Goal: Task Accomplishment & Management: Manage account settings

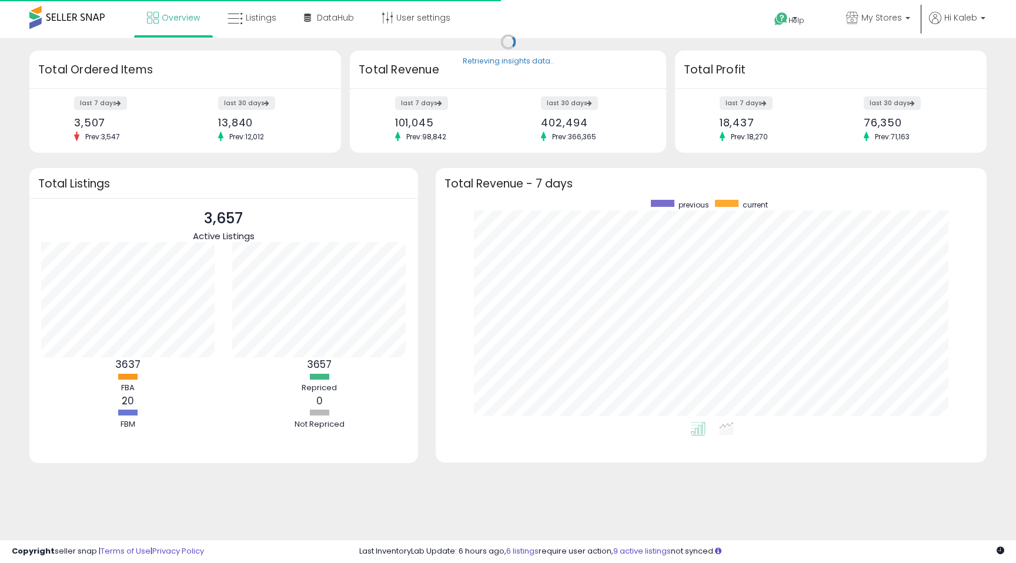
scroll to position [222, 527]
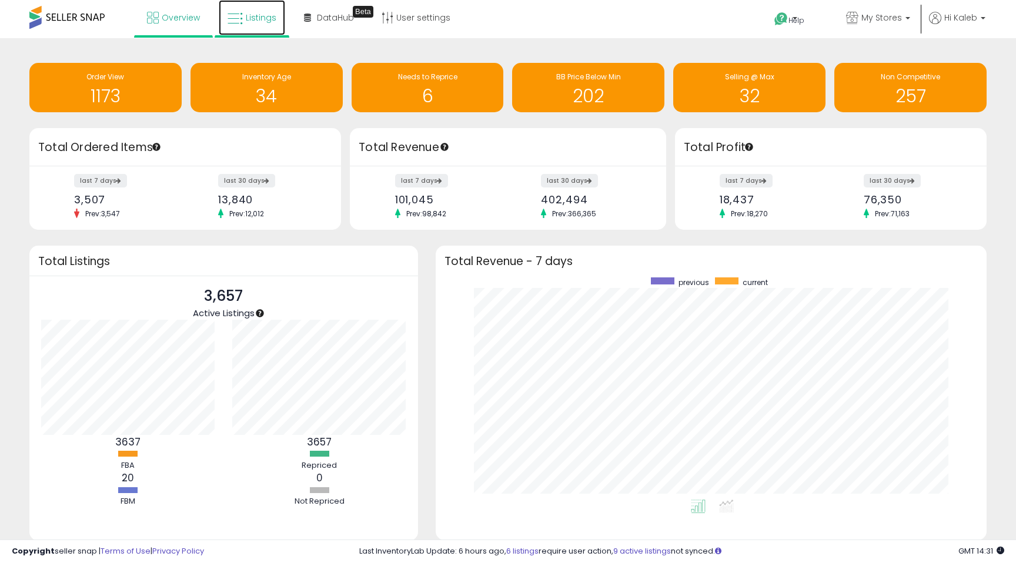
click at [263, 10] on link "Listings" at bounding box center [252, 17] width 66 height 35
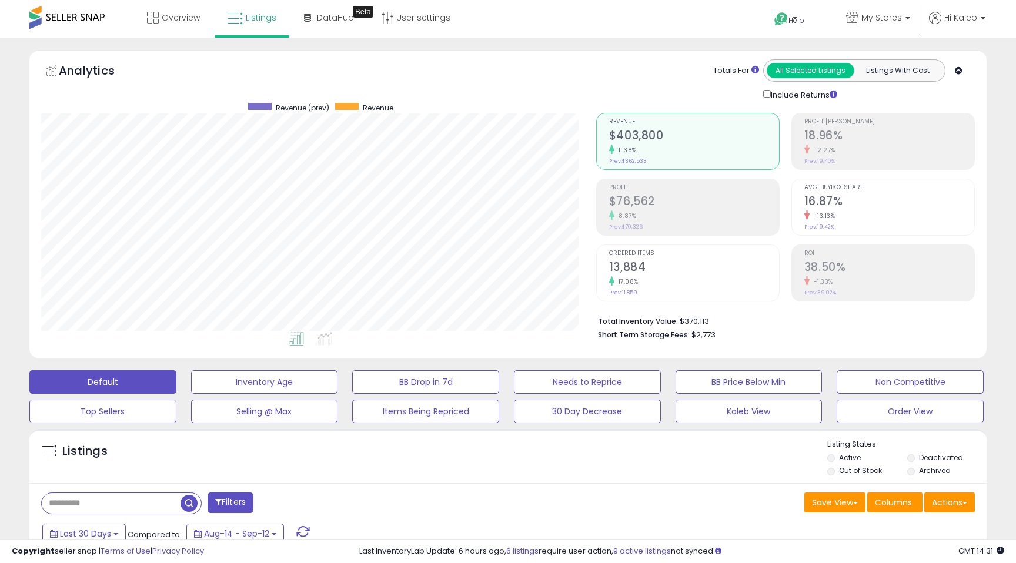
scroll to position [241, 554]
click at [649, 146] on div "11.38%" at bounding box center [694, 150] width 170 height 11
click at [637, 213] on div "8.87%" at bounding box center [694, 215] width 170 height 11
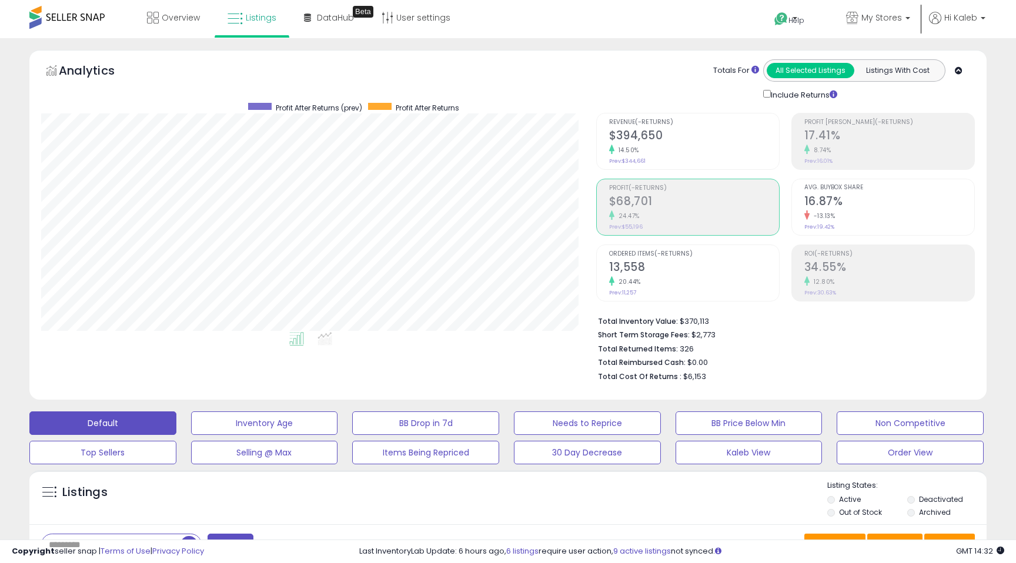
click at [767, 97] on div "Include Returns" at bounding box center [802, 95] width 97 height 14
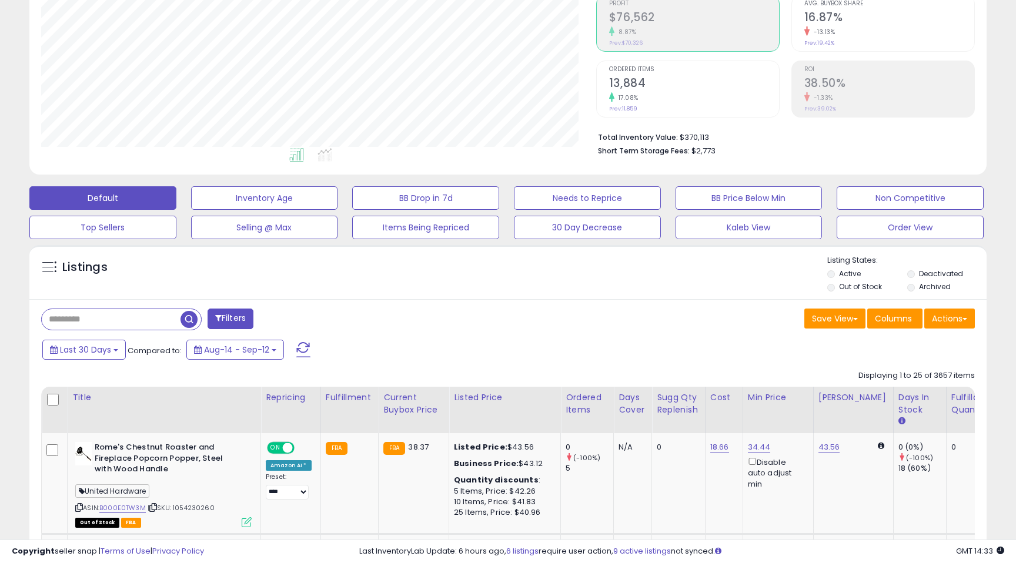
scroll to position [34, 0]
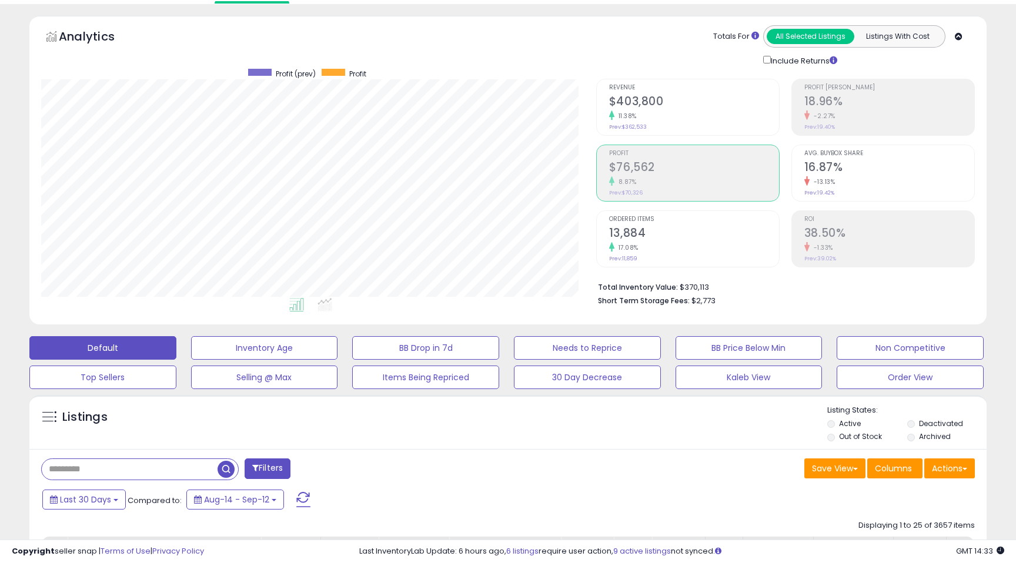
click at [95, 466] on input "text" at bounding box center [130, 469] width 176 height 21
type input "**********"
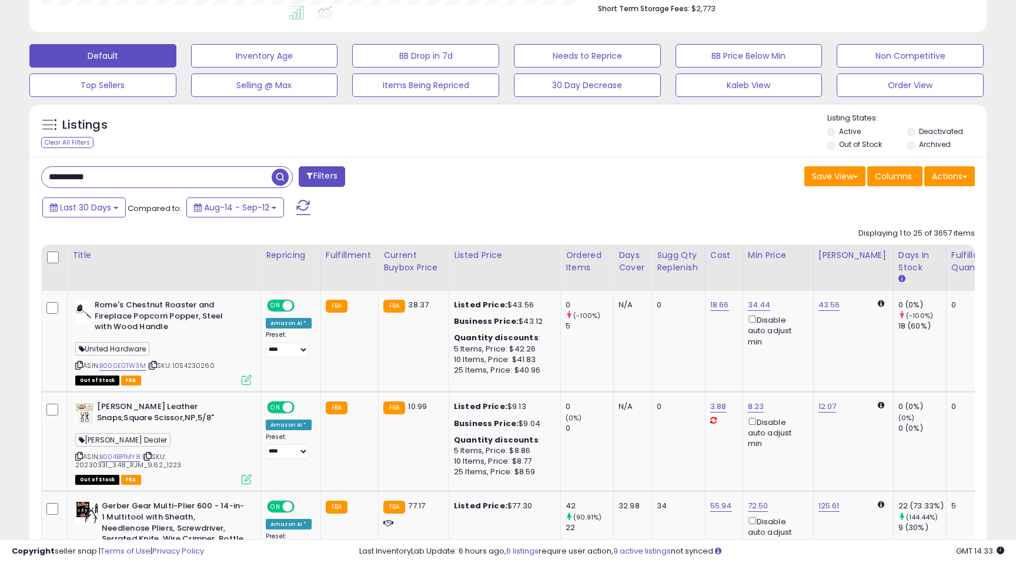
click at [278, 180] on span "button" at bounding box center [280, 177] width 17 height 17
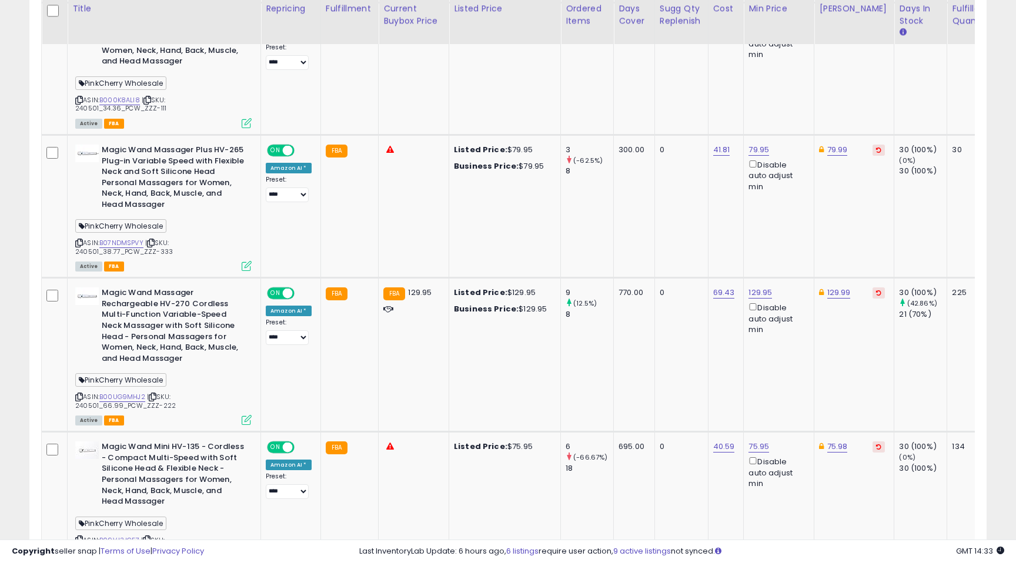
scroll to position [751, 0]
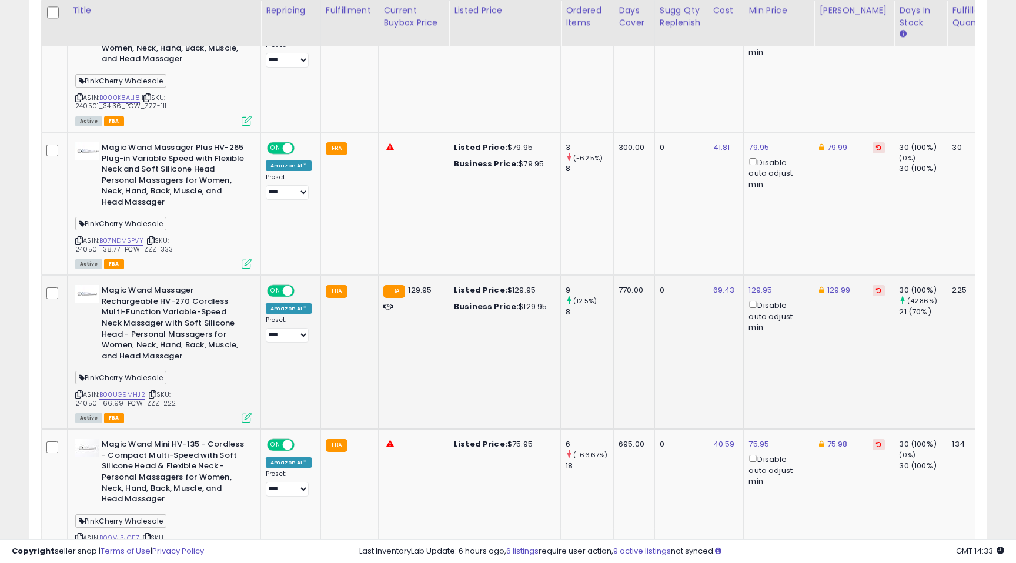
click at [246, 416] on icon at bounding box center [247, 418] width 10 height 10
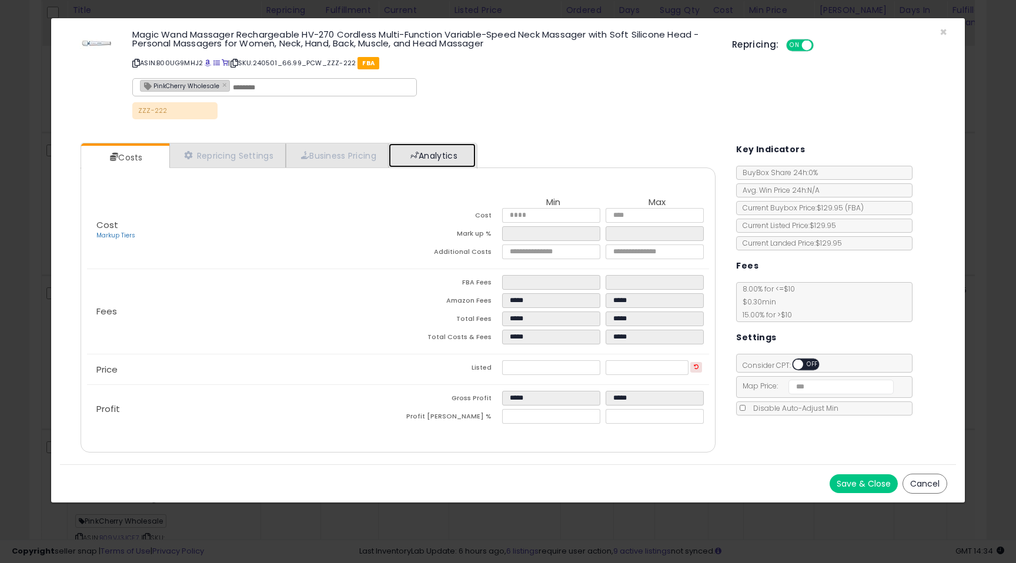
click at [419, 156] on span at bounding box center [414, 155] width 8 height 8
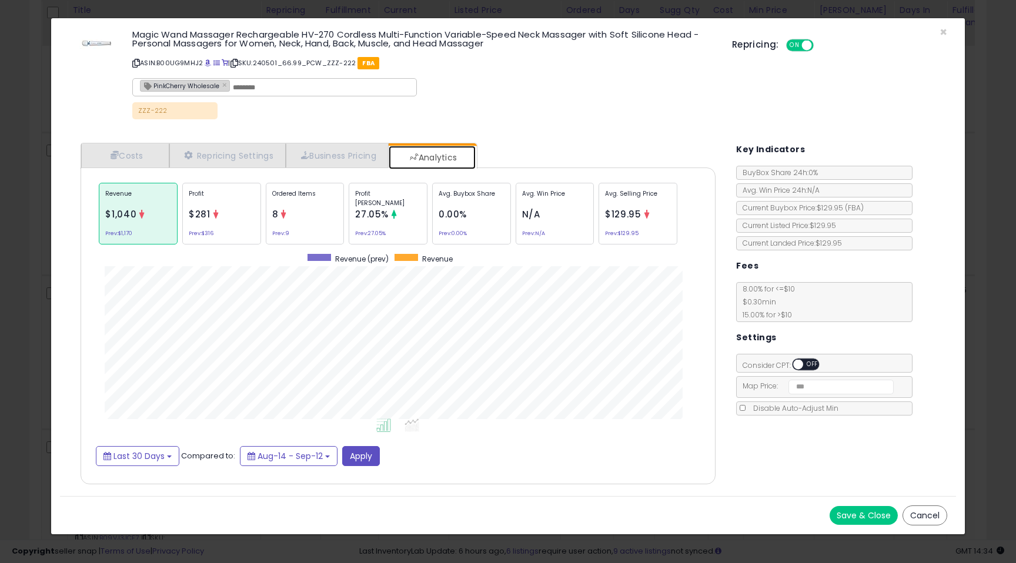
scroll to position [362, 658]
click at [275, 236] on div "Ordered Items 8 Prev: 9" at bounding box center [305, 214] width 79 height 62
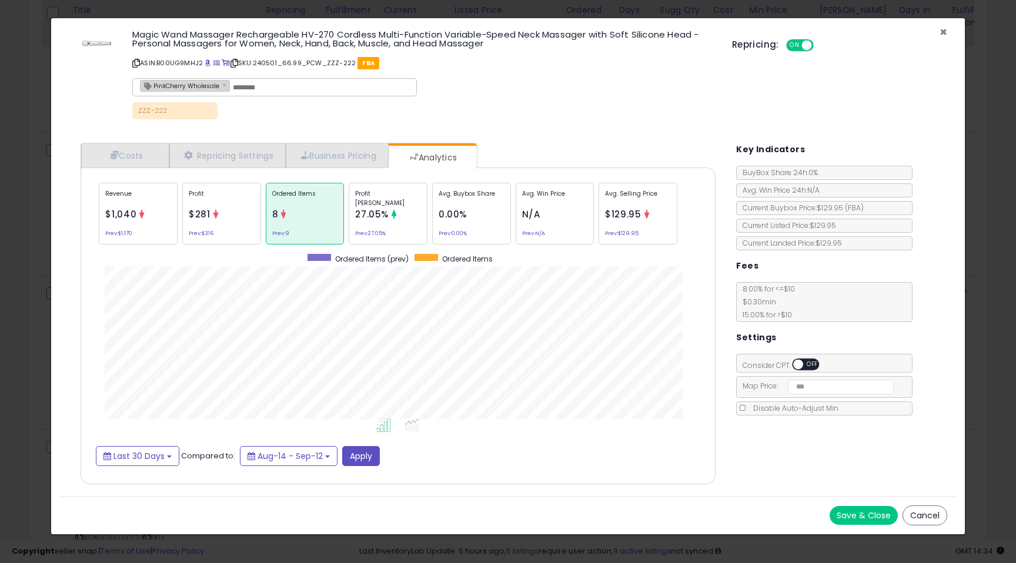
click at [942, 32] on span "×" at bounding box center [944, 32] width 8 height 17
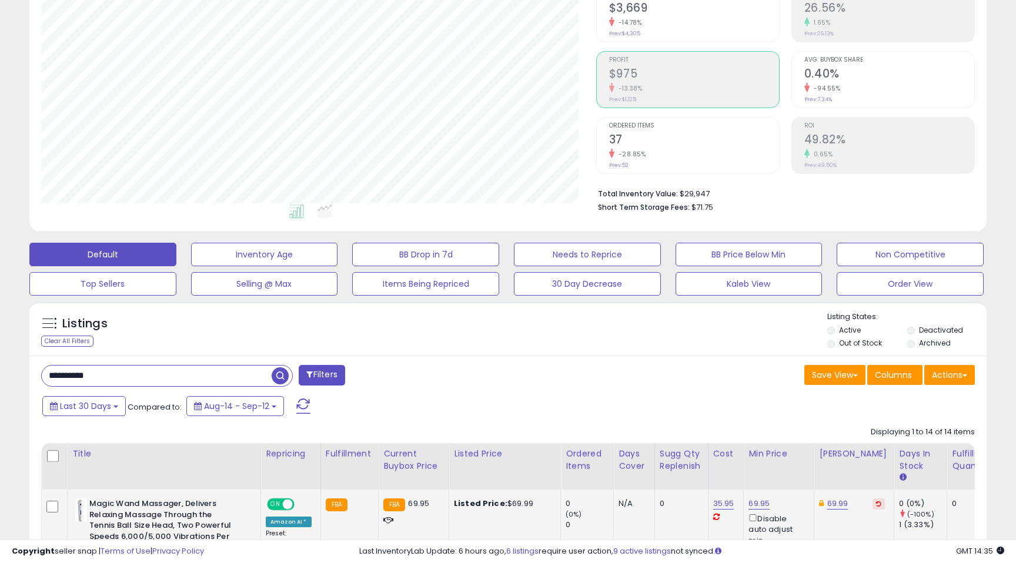
scroll to position [133, 0]
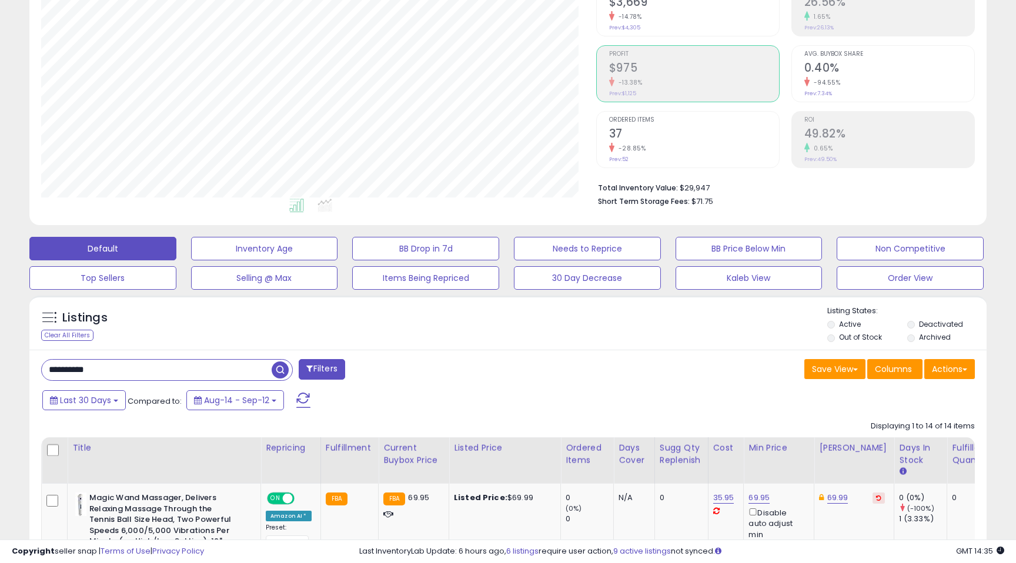
click at [122, 375] on input "**********" at bounding box center [157, 370] width 230 height 21
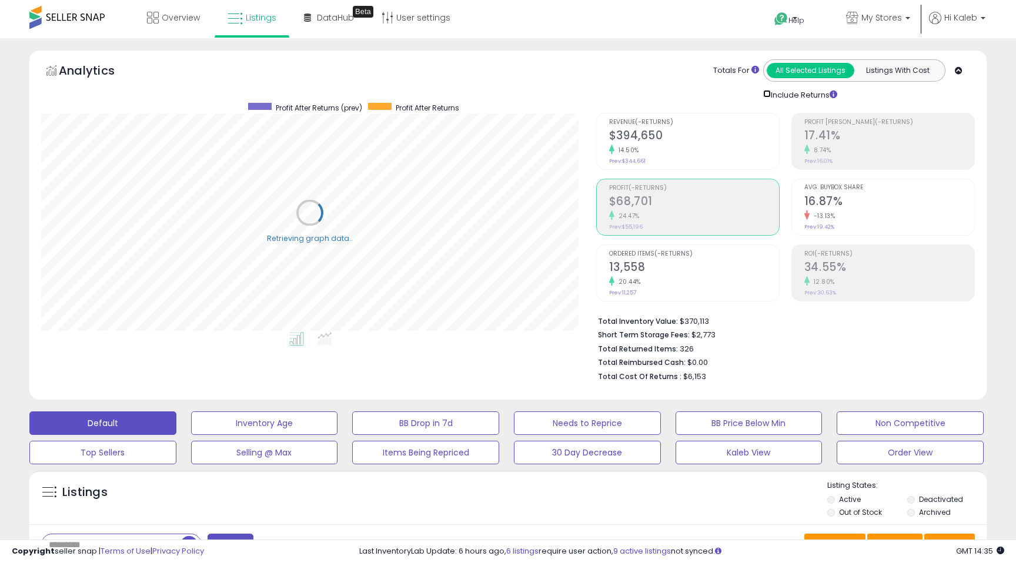
scroll to position [241, 554]
